Goal: Task Accomplishment & Management: Complete application form

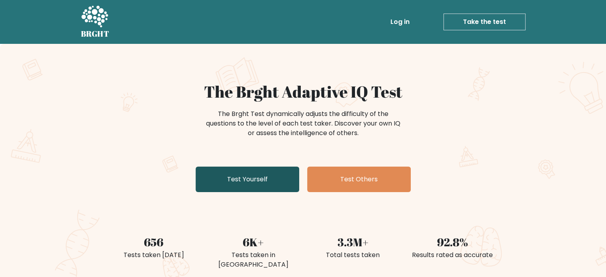
click at [273, 188] on link "Test Yourself" at bounding box center [247, 178] width 104 height 25
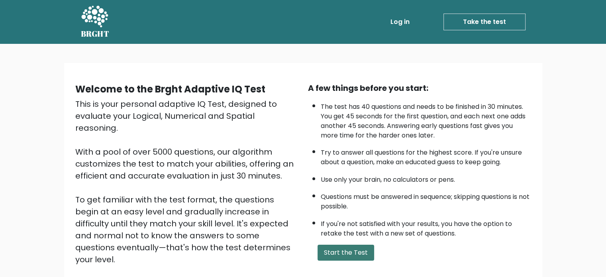
click at [366, 251] on button "Start the Test" at bounding box center [345, 252] width 57 height 16
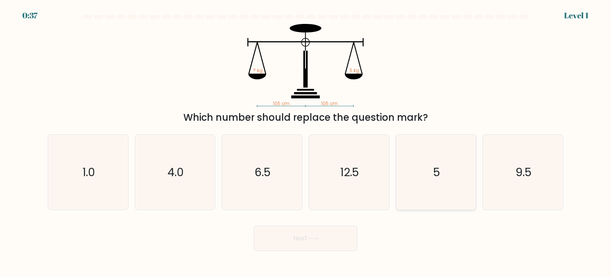
click at [431, 171] on icon "5" at bounding box center [436, 172] width 75 height 75
click at [306, 143] on input "e. 5" at bounding box center [306, 141] width 0 height 4
radio input "true"
click at [299, 237] on button "Next" at bounding box center [306, 237] width 104 height 25
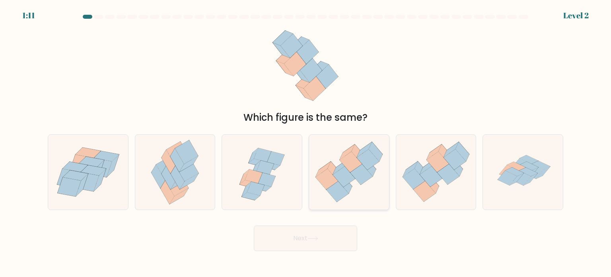
click at [358, 197] on icon at bounding box center [349, 171] width 80 height 69
click at [306, 143] on input "d." at bounding box center [306, 141] width 0 height 4
radio input "true"
click at [309, 243] on button "Next" at bounding box center [306, 237] width 104 height 25
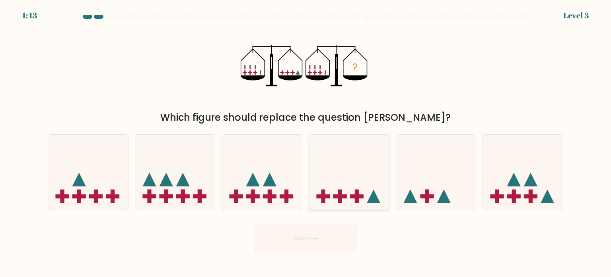
click at [365, 192] on icon at bounding box center [349, 172] width 80 height 66
click at [306, 143] on input "d." at bounding box center [306, 141] width 0 height 4
radio input "true"
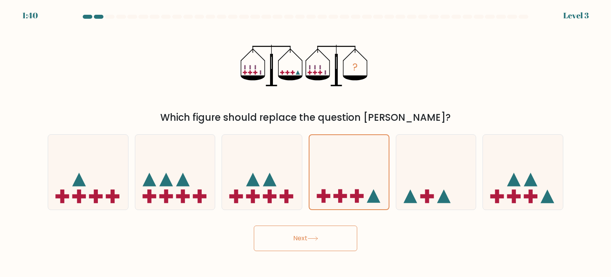
click at [309, 234] on button "Next" at bounding box center [306, 237] width 104 height 25
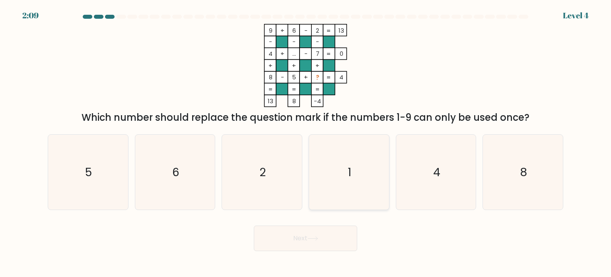
click at [324, 175] on icon "1" at bounding box center [349, 172] width 75 height 75
click at [306, 143] on input "d. 1" at bounding box center [306, 141] width 0 height 4
radio input "true"
click at [316, 234] on button "Next" at bounding box center [306, 237] width 104 height 25
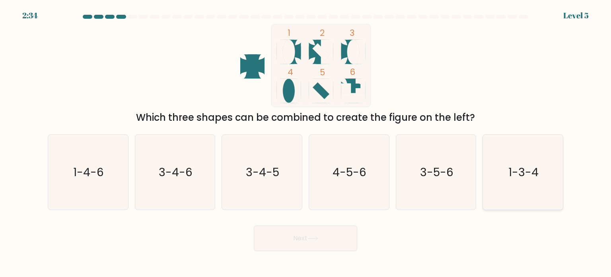
click at [514, 152] on icon "1-3-4" at bounding box center [523, 172] width 75 height 75
click at [306, 143] on input "f. 1-3-4" at bounding box center [306, 141] width 0 height 4
radio input "true"
click at [330, 242] on button "Next" at bounding box center [306, 237] width 104 height 25
